Goal: Check status: Check status

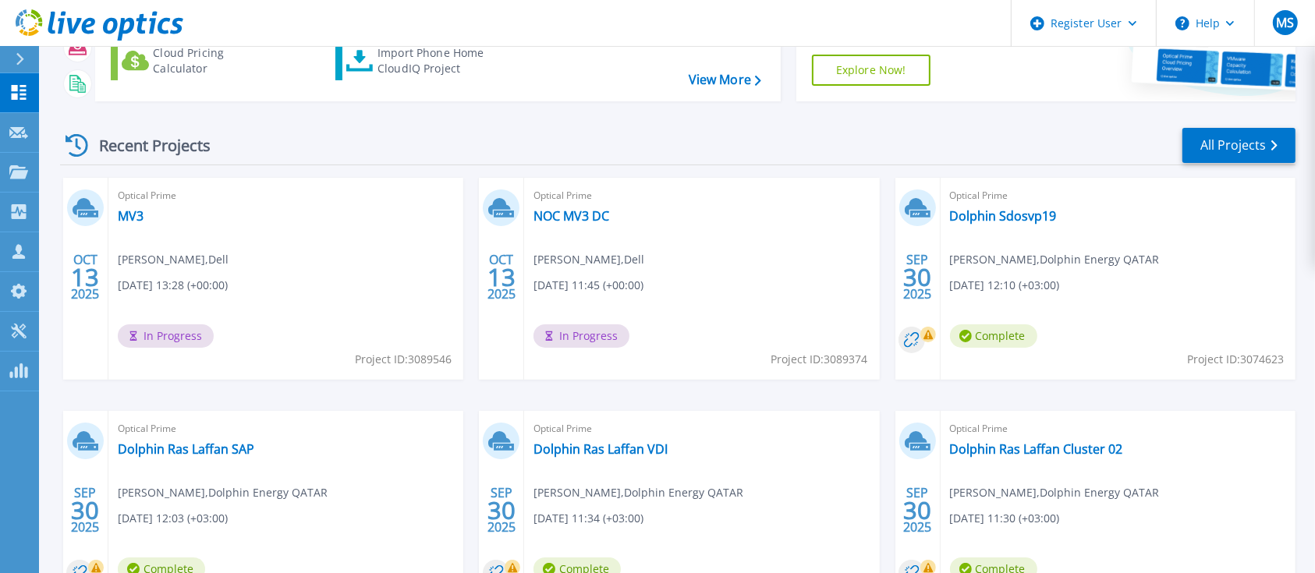
scroll to position [207, 0]
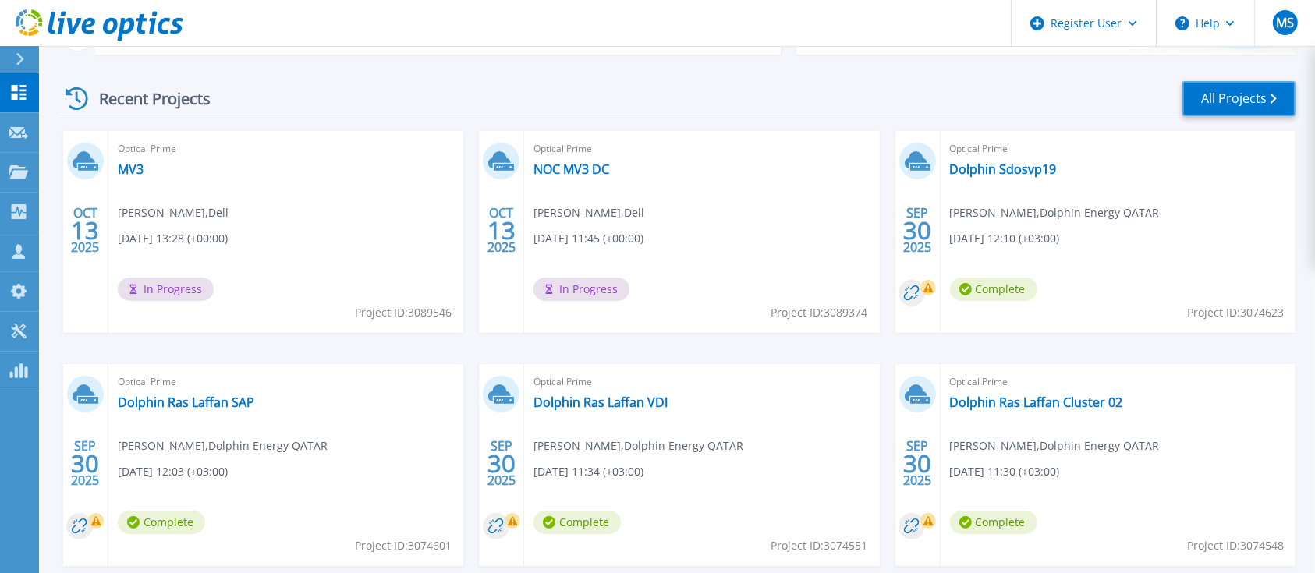
click at [1203, 103] on link "All Projects" at bounding box center [1238, 98] width 113 height 35
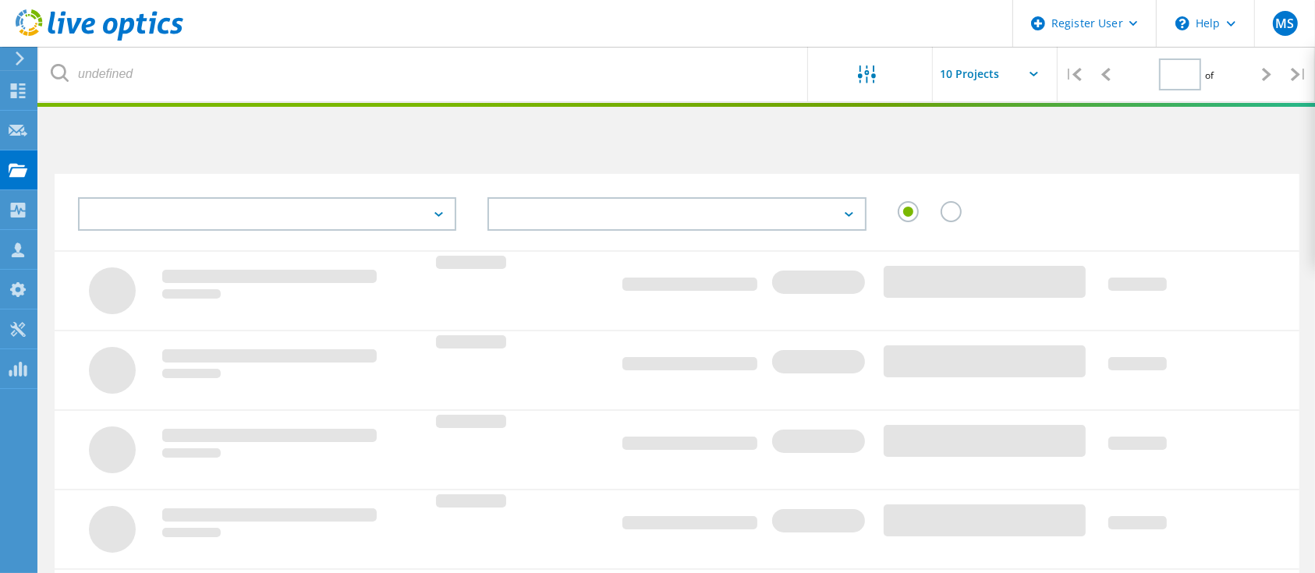
type input "1"
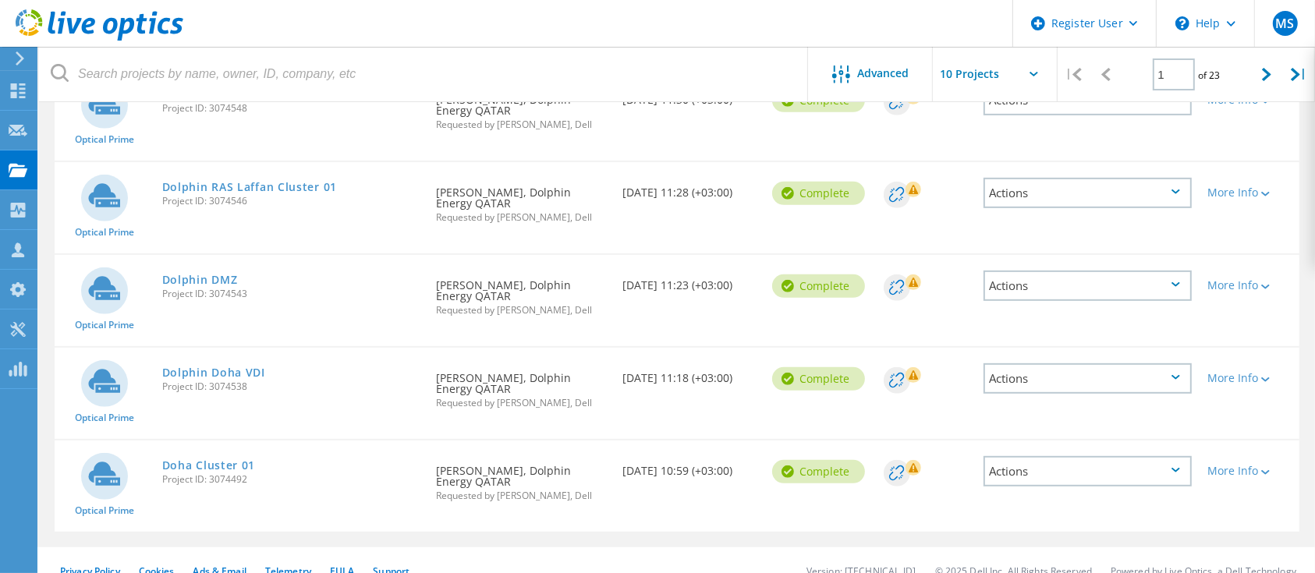
scroll to position [674, 0]
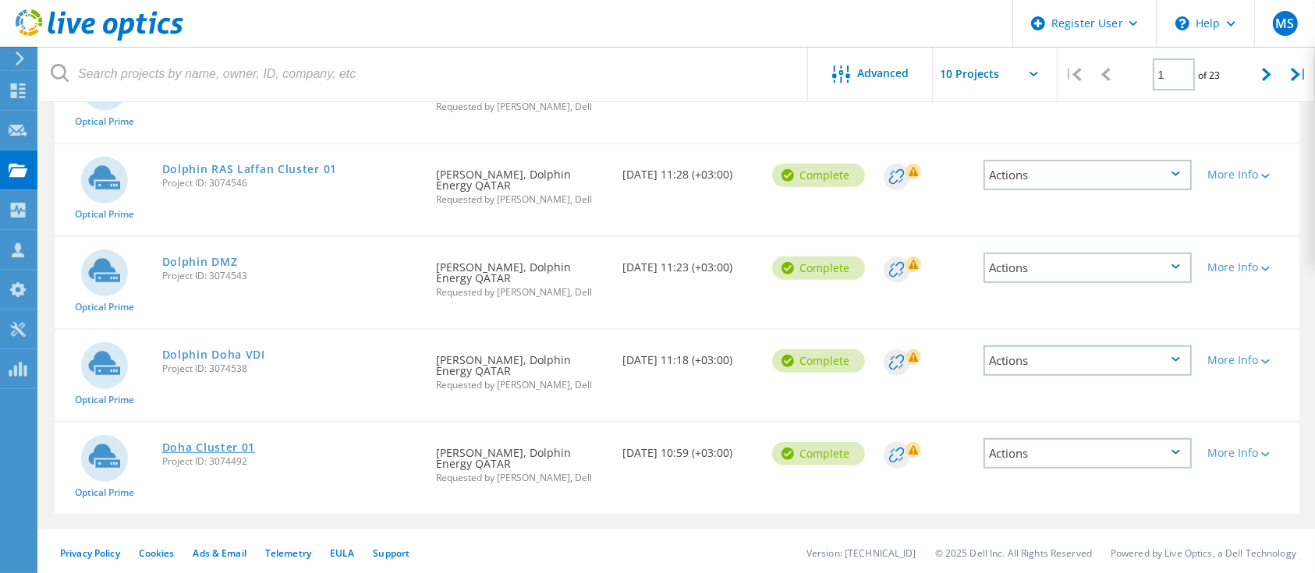
click at [239, 443] on link "Doha Cluster 01" at bounding box center [209, 447] width 94 height 11
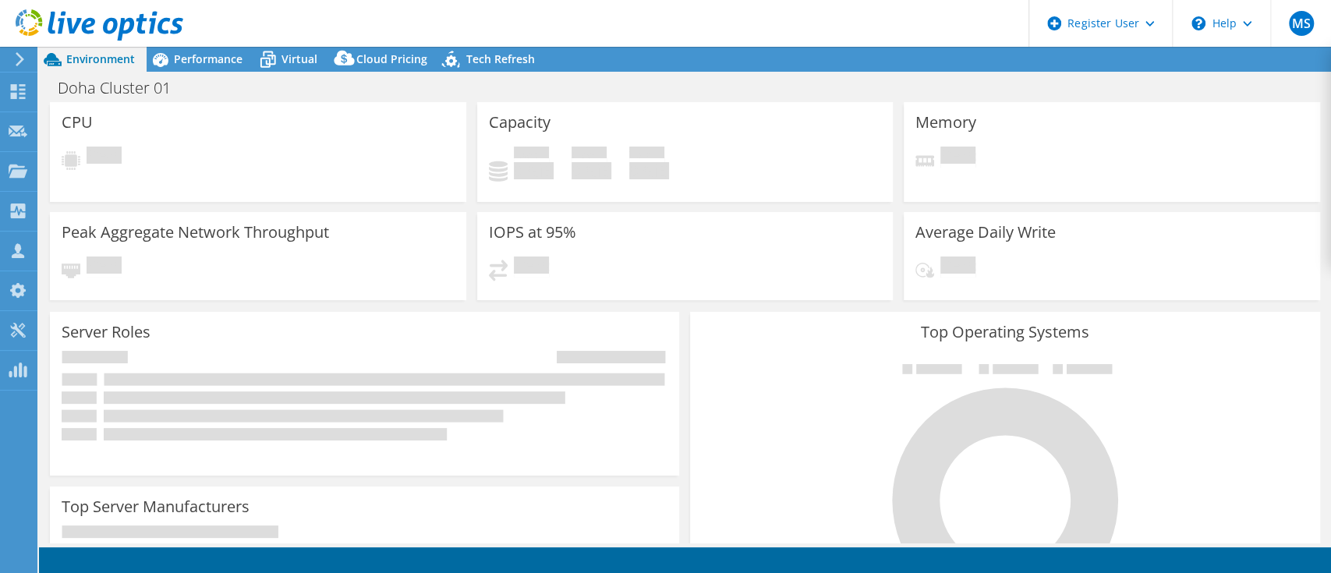
select select "USD"
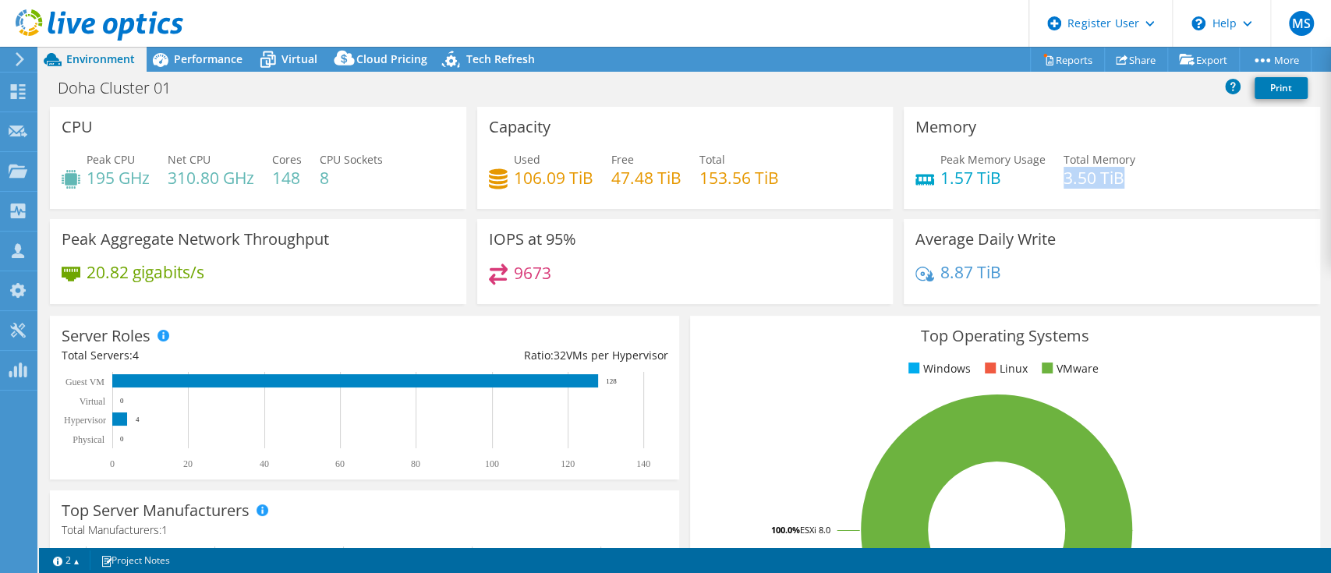
drag, startPoint x: 1111, startPoint y: 172, endPoint x: 1053, endPoint y: 172, distance: 57.7
click at [1064, 172] on h4 "3.50 TiB" at bounding box center [1100, 177] width 72 height 17
